Goal: Task Accomplishment & Management: Manage account settings

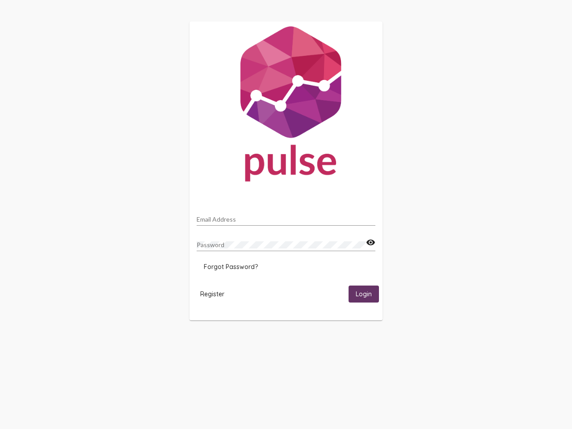
click at [286, 217] on input "Email Address" at bounding box center [286, 219] width 179 height 7
click at [370, 243] on mat-icon "visibility" at bounding box center [370, 242] width 9 height 11
click at [230, 267] on span "Forgot Password?" at bounding box center [231, 267] width 54 height 8
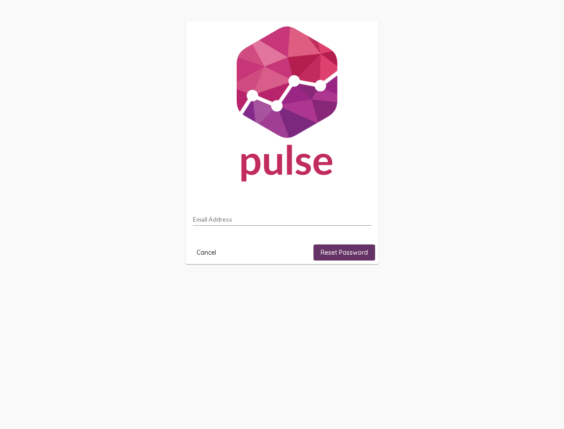
click at [212, 285] on html "Email Address Cancel Reset Password" at bounding box center [282, 142] width 564 height 285
click at [364, 285] on html "Email Address Cancel Reset Password" at bounding box center [282, 142] width 564 height 285
